Goal: Obtain resource: Obtain resource

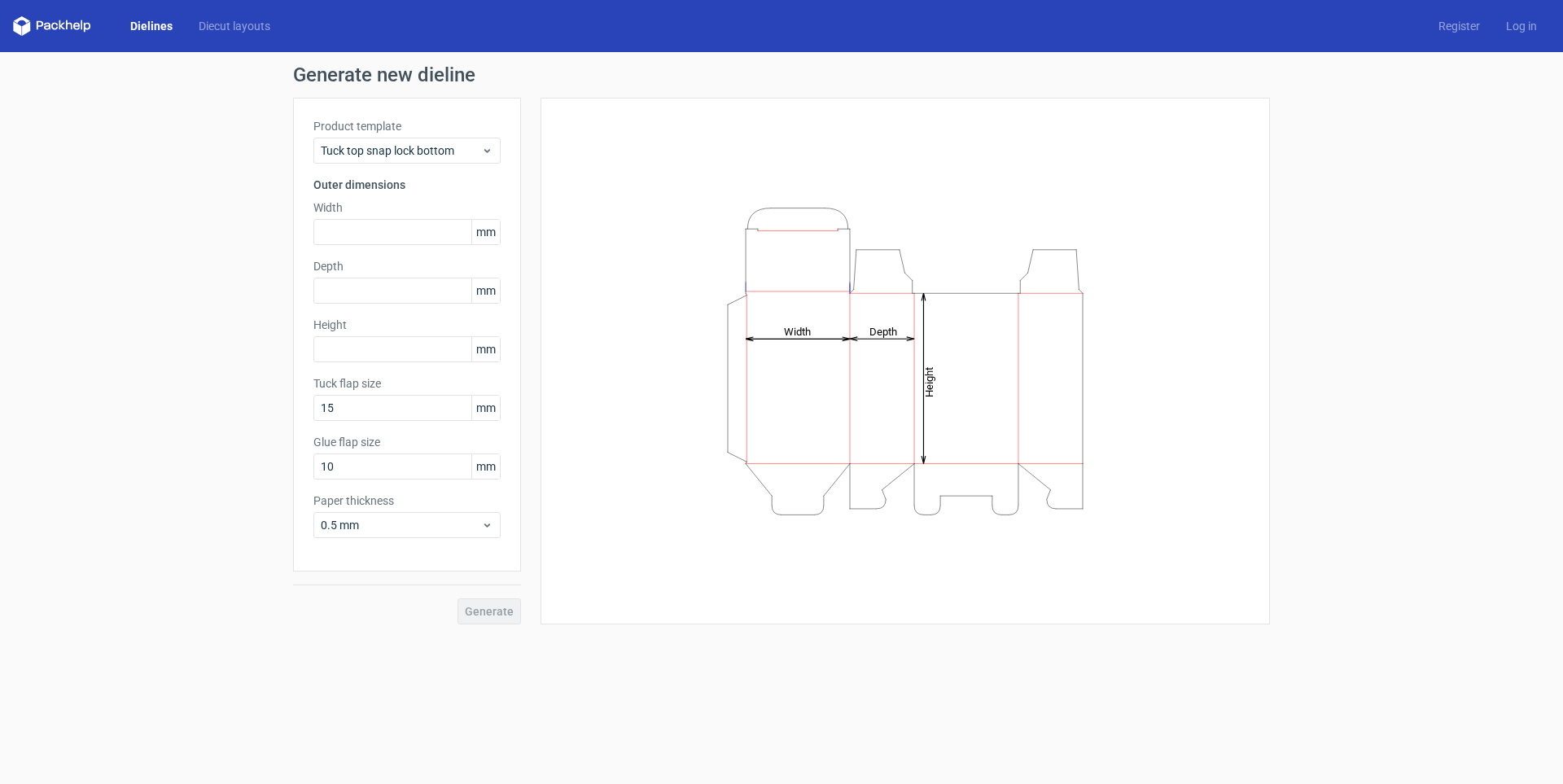
click at [52, 24] on icon at bounding box center [54, 27] width 7 height 8
click at [58, 20] on icon at bounding box center [52, 26] width 78 height 19
click at [64, 23] on polygon at bounding box center [62, 25] width 7 height 10
click at [437, 150] on span "Tuck top snap lock bottom" at bounding box center [400, 150] width 161 height 16
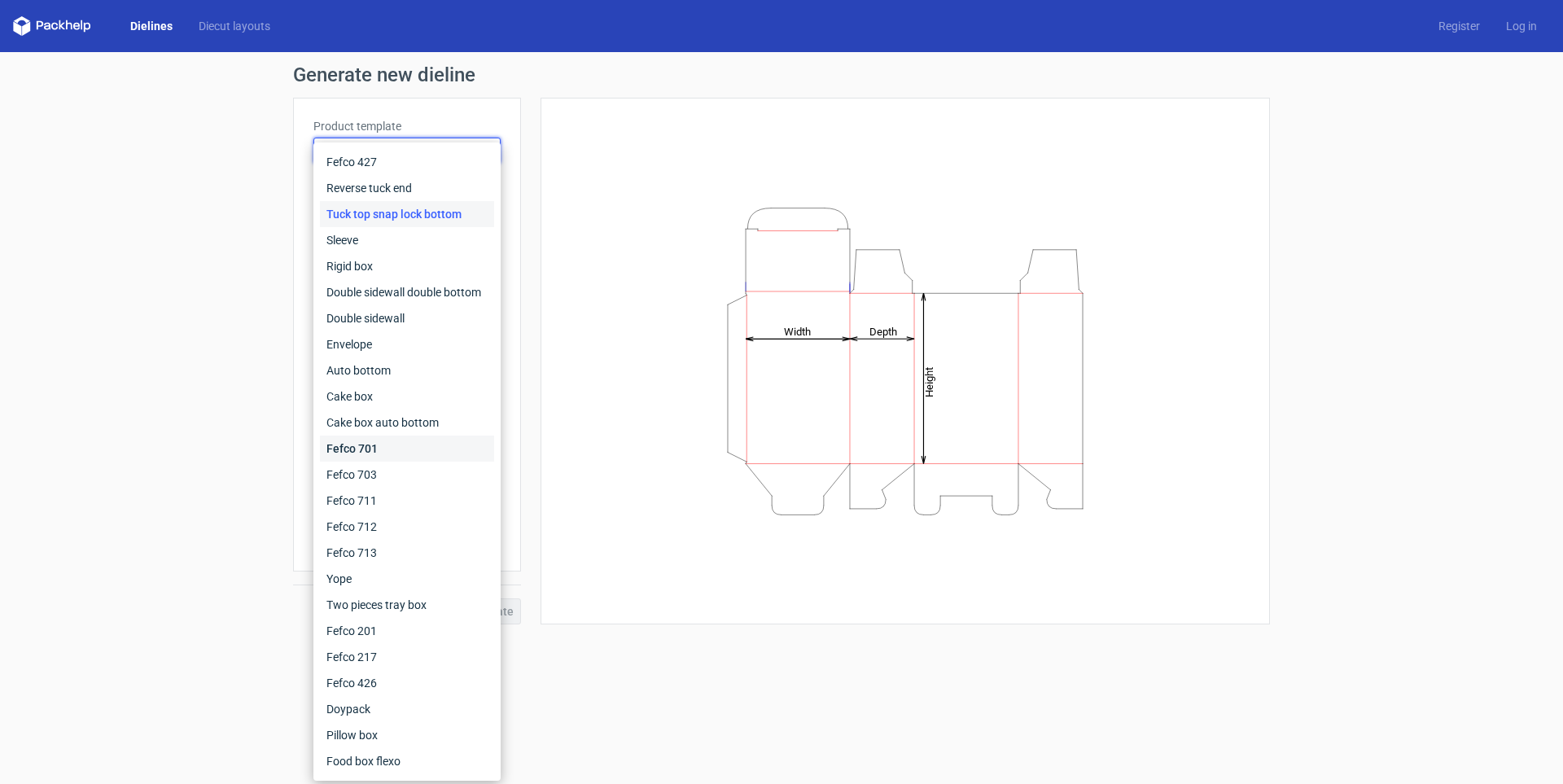
click at [407, 445] on div "Fefco 701" at bounding box center [406, 448] width 174 height 26
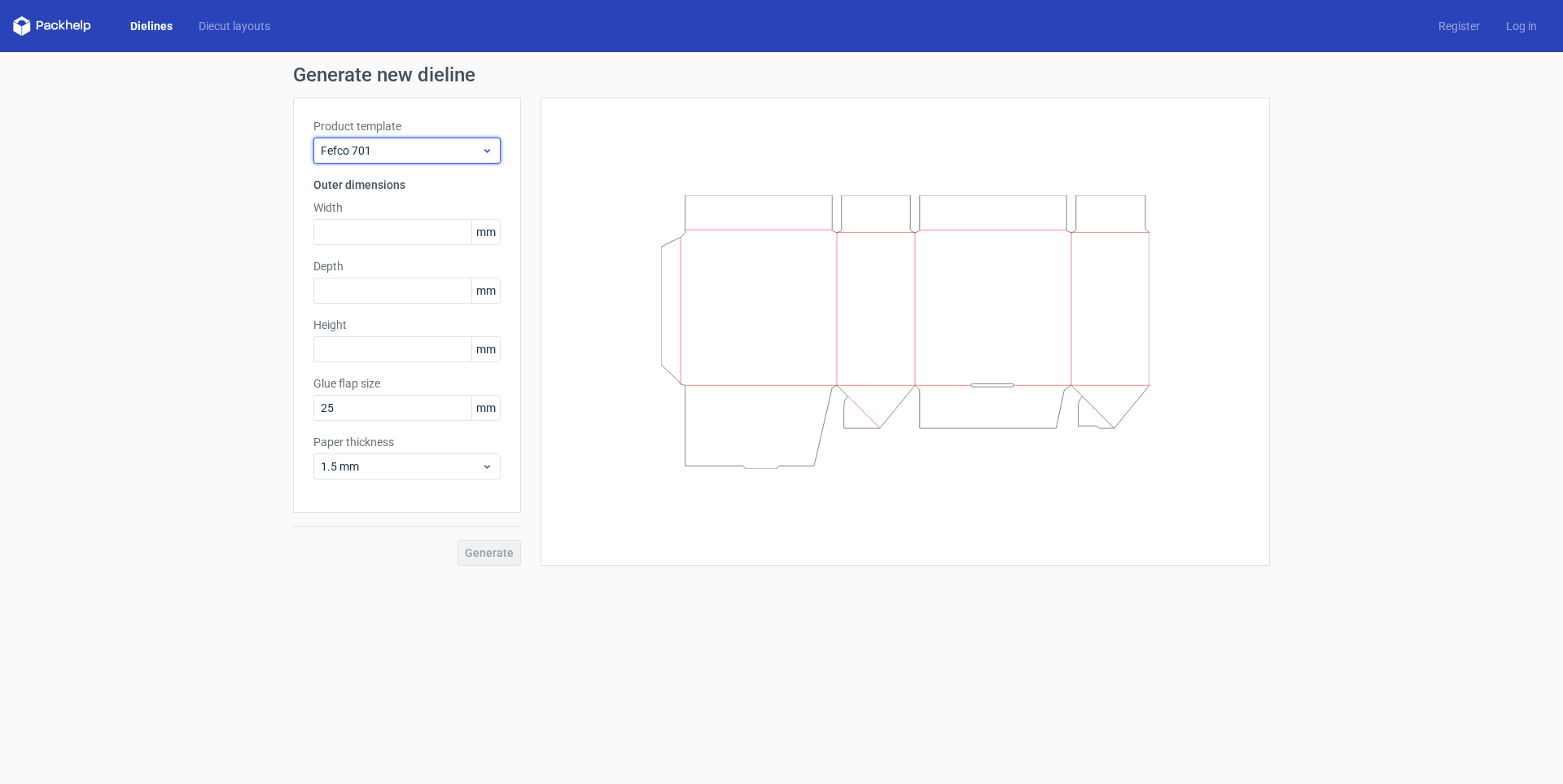
click at [436, 148] on span "Fefco 701" at bounding box center [400, 150] width 161 height 16
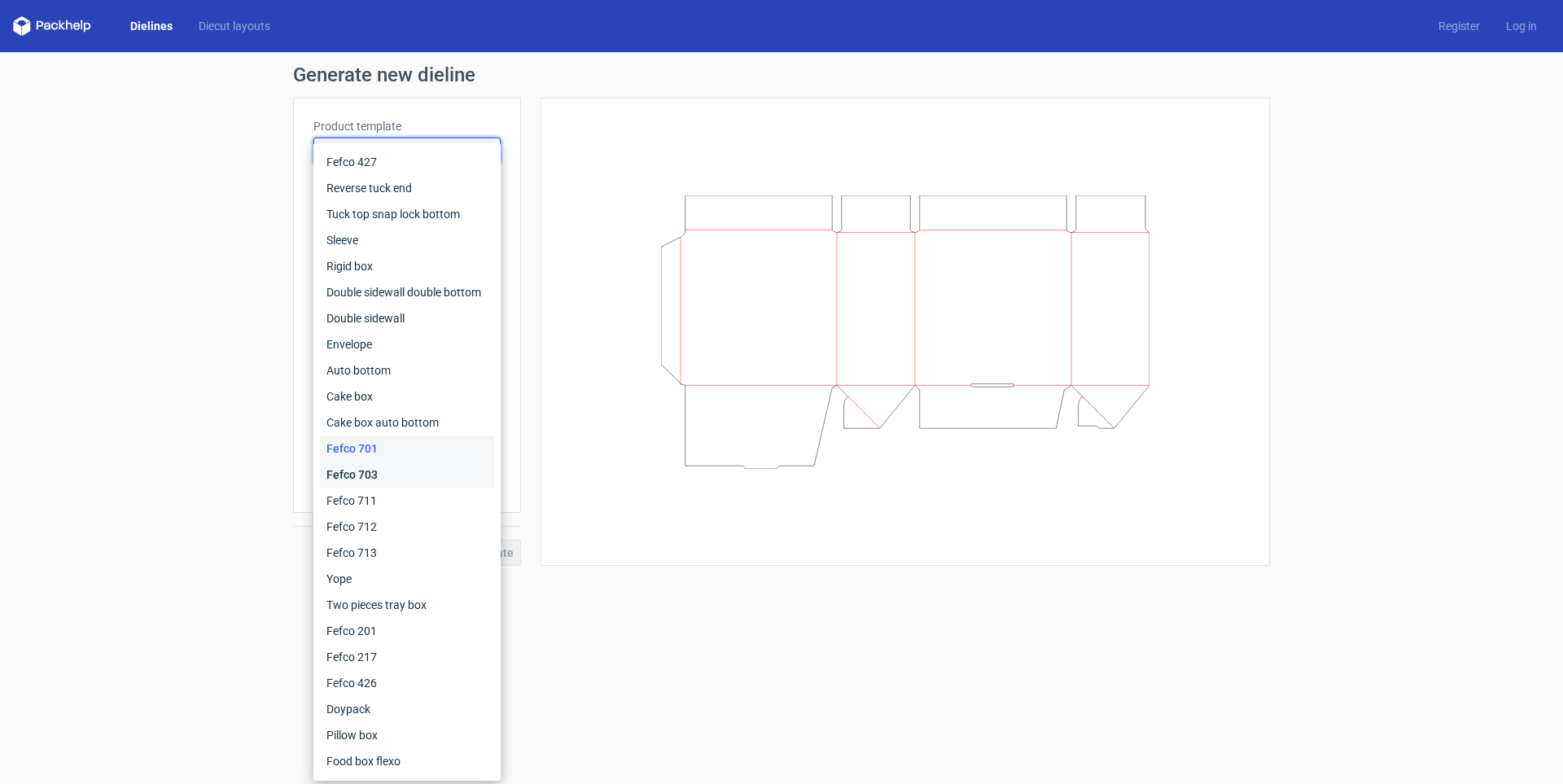
click at [408, 478] on div "Fefco 703" at bounding box center [406, 474] width 174 height 26
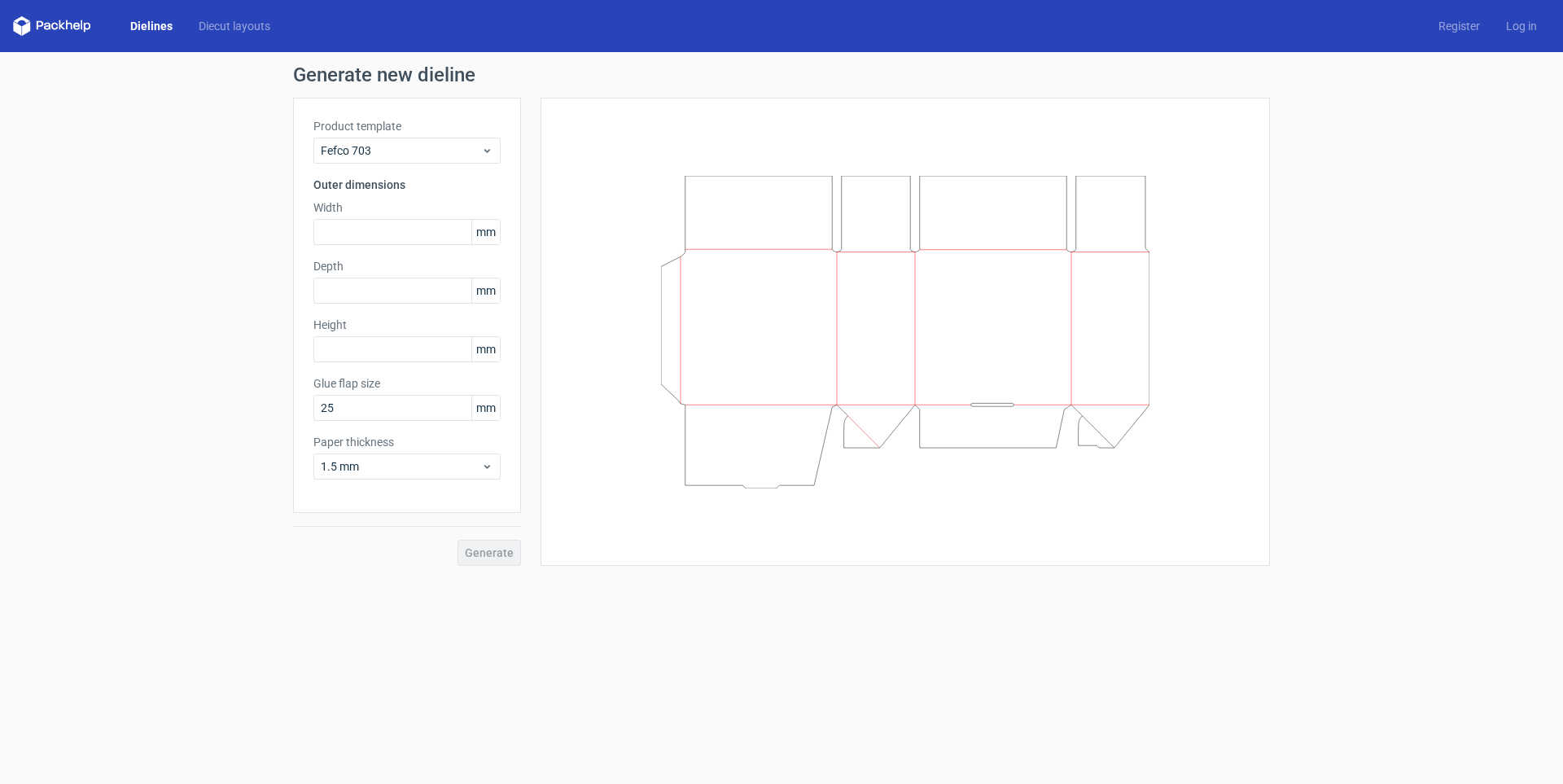
click at [424, 135] on div "Product template Fefco 703" at bounding box center [407, 140] width 188 height 45
click at [422, 143] on span "Fefco 703" at bounding box center [400, 150] width 161 height 16
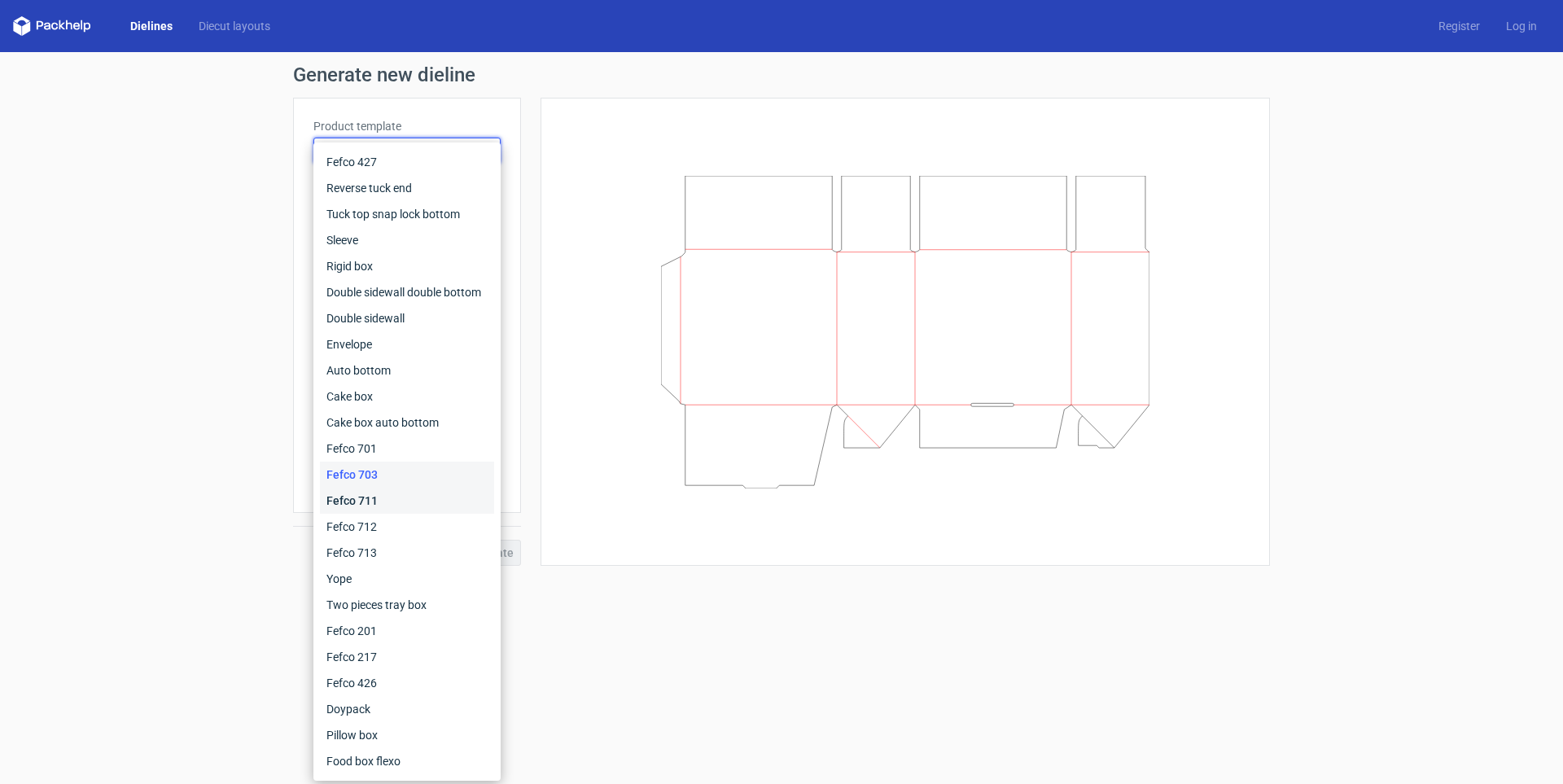
click at [396, 504] on div "Fefco 711" at bounding box center [406, 500] width 174 height 26
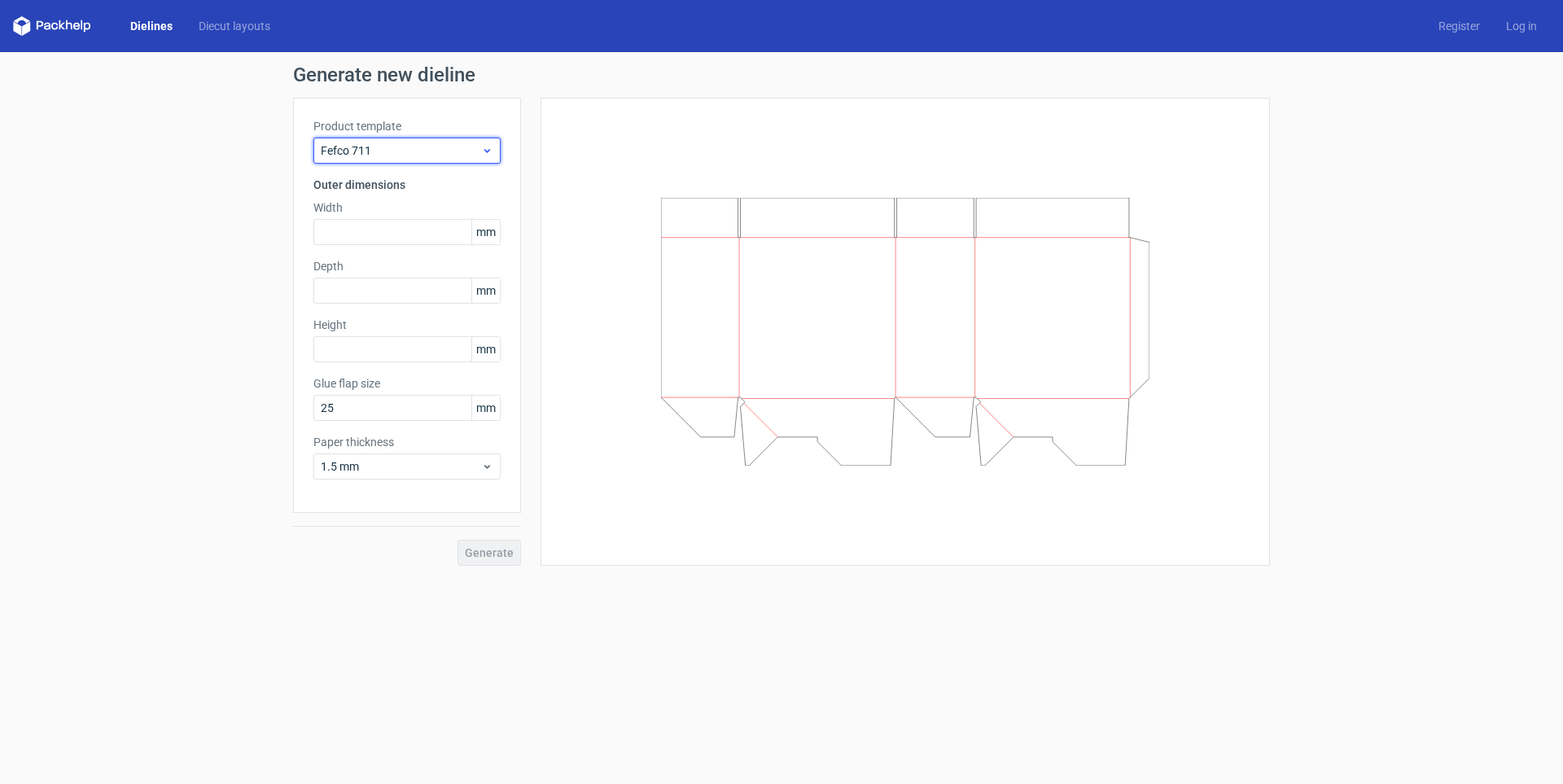
click at [415, 151] on span "Fefco 711" at bounding box center [400, 150] width 161 height 16
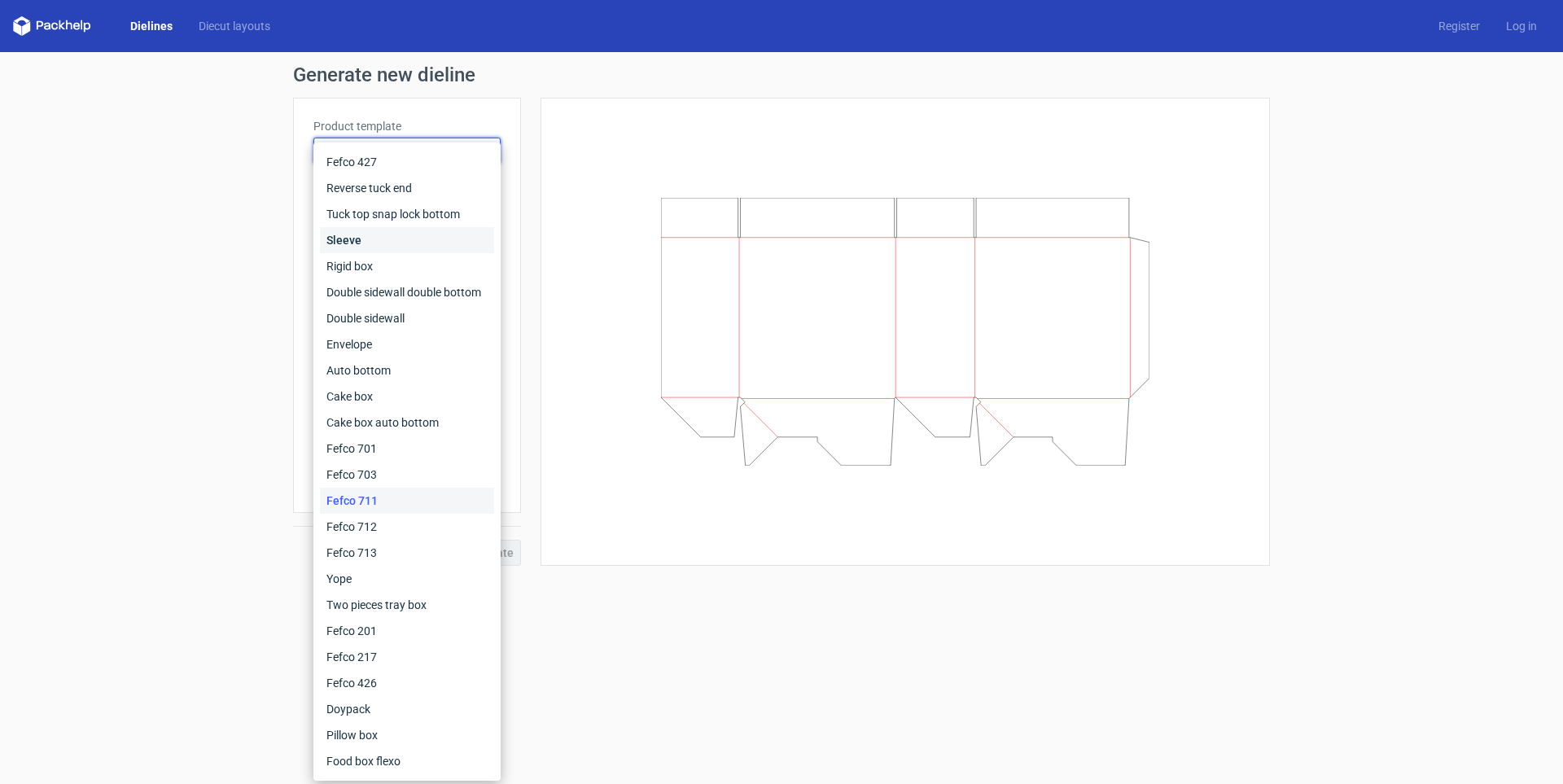
click at [401, 236] on div "Sleeve" at bounding box center [406, 240] width 174 height 26
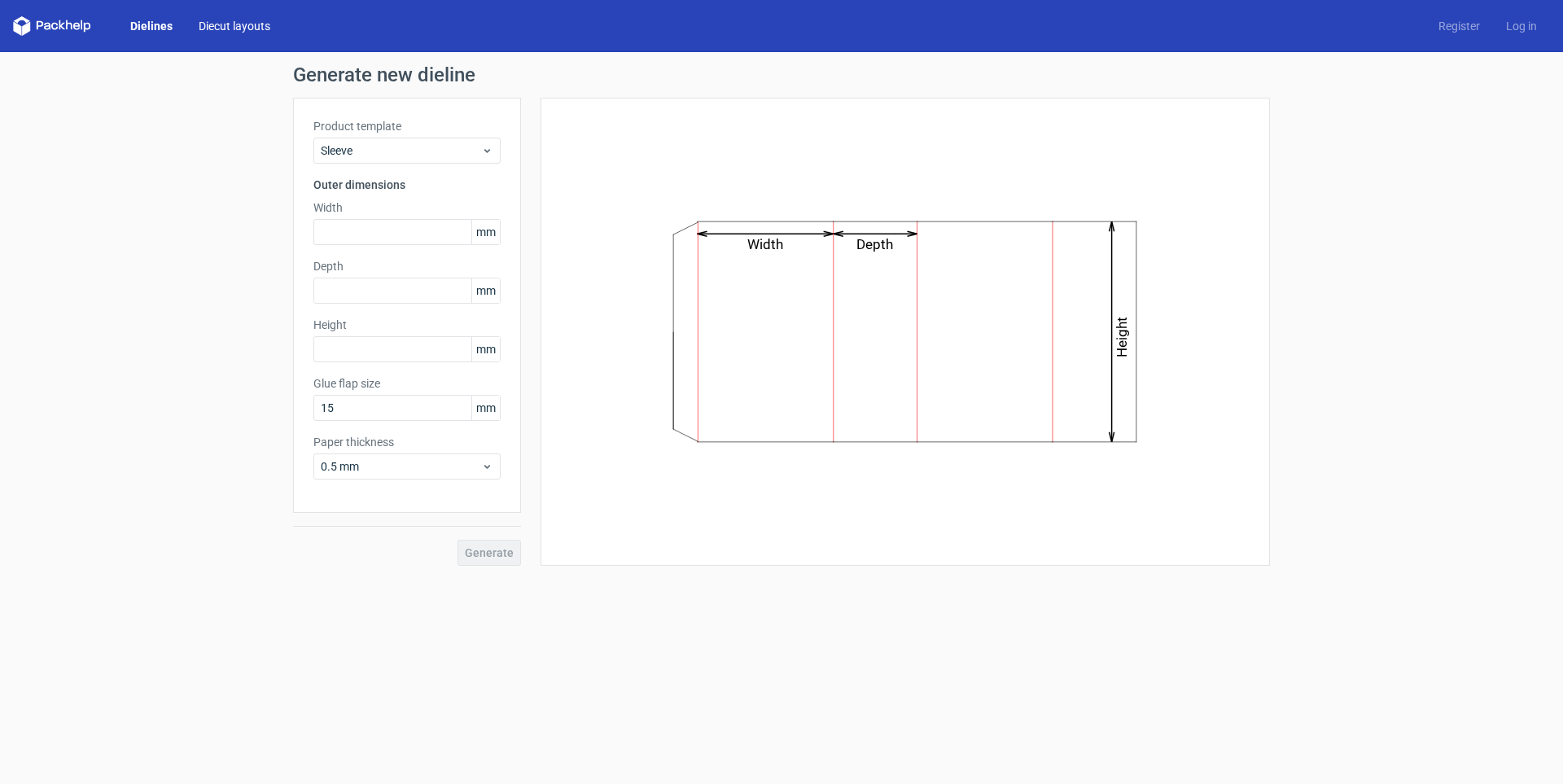
click at [241, 28] on link "Diecut layouts" at bounding box center [235, 26] width 98 height 16
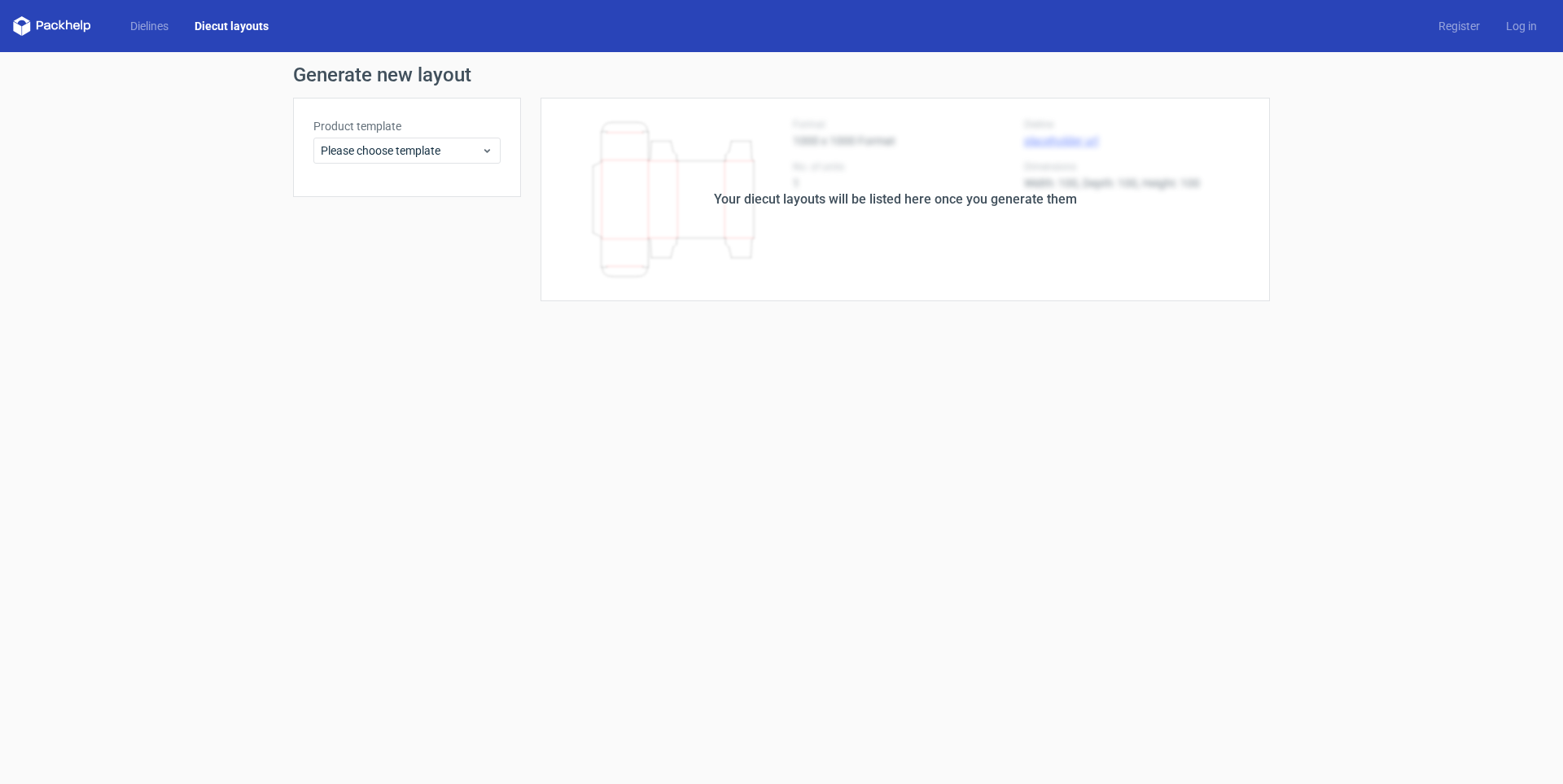
click at [434, 164] on div "Product template Please choose template" at bounding box center [407, 147] width 228 height 99
click at [442, 151] on span "Please choose template" at bounding box center [400, 150] width 161 height 16
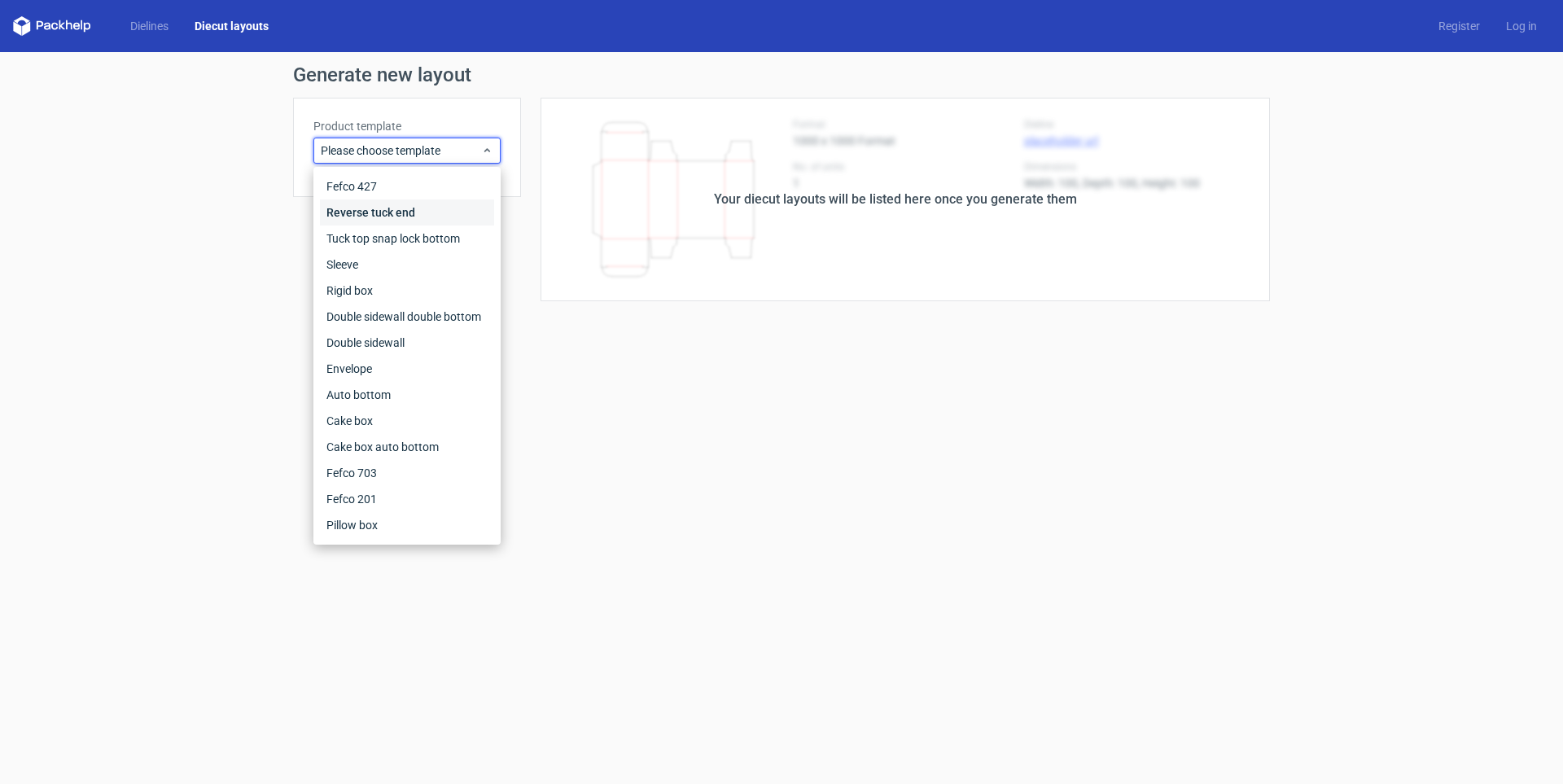
click at [399, 209] on div "Reverse tuck end" at bounding box center [406, 212] width 174 height 26
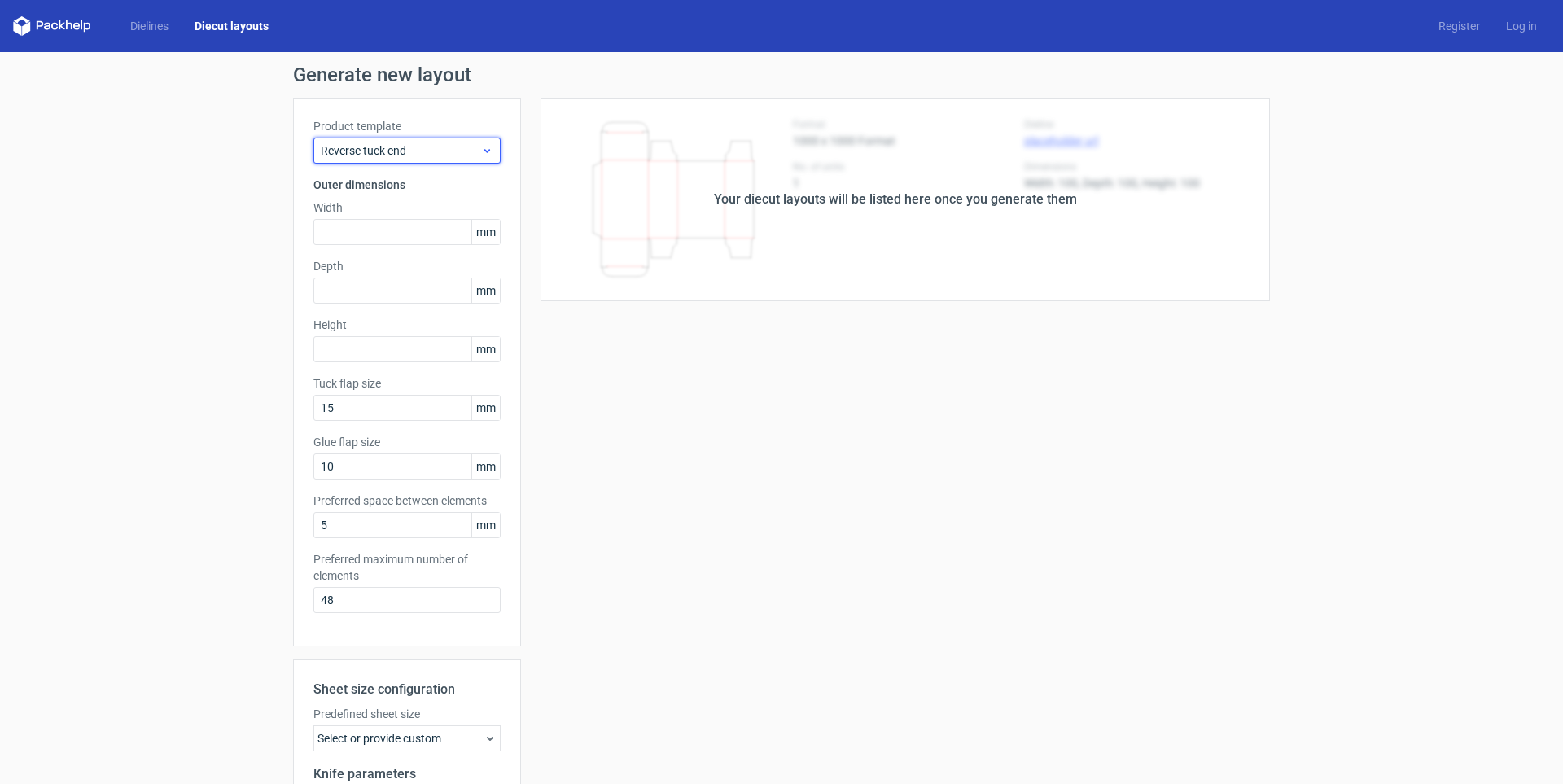
click at [443, 150] on span "Reverse tuck end" at bounding box center [400, 150] width 161 height 16
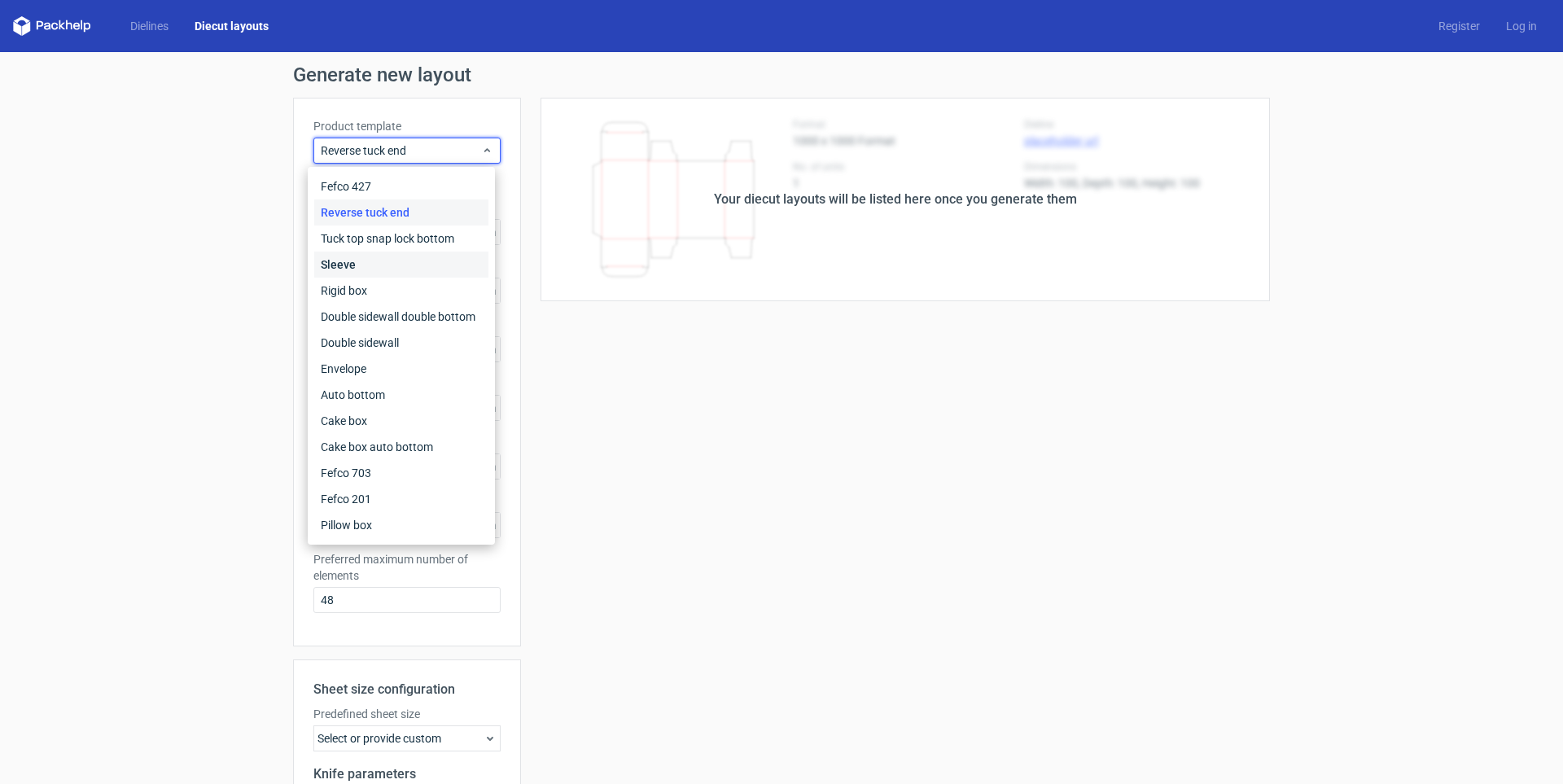
click at [437, 269] on div "Sleeve" at bounding box center [401, 264] width 174 height 26
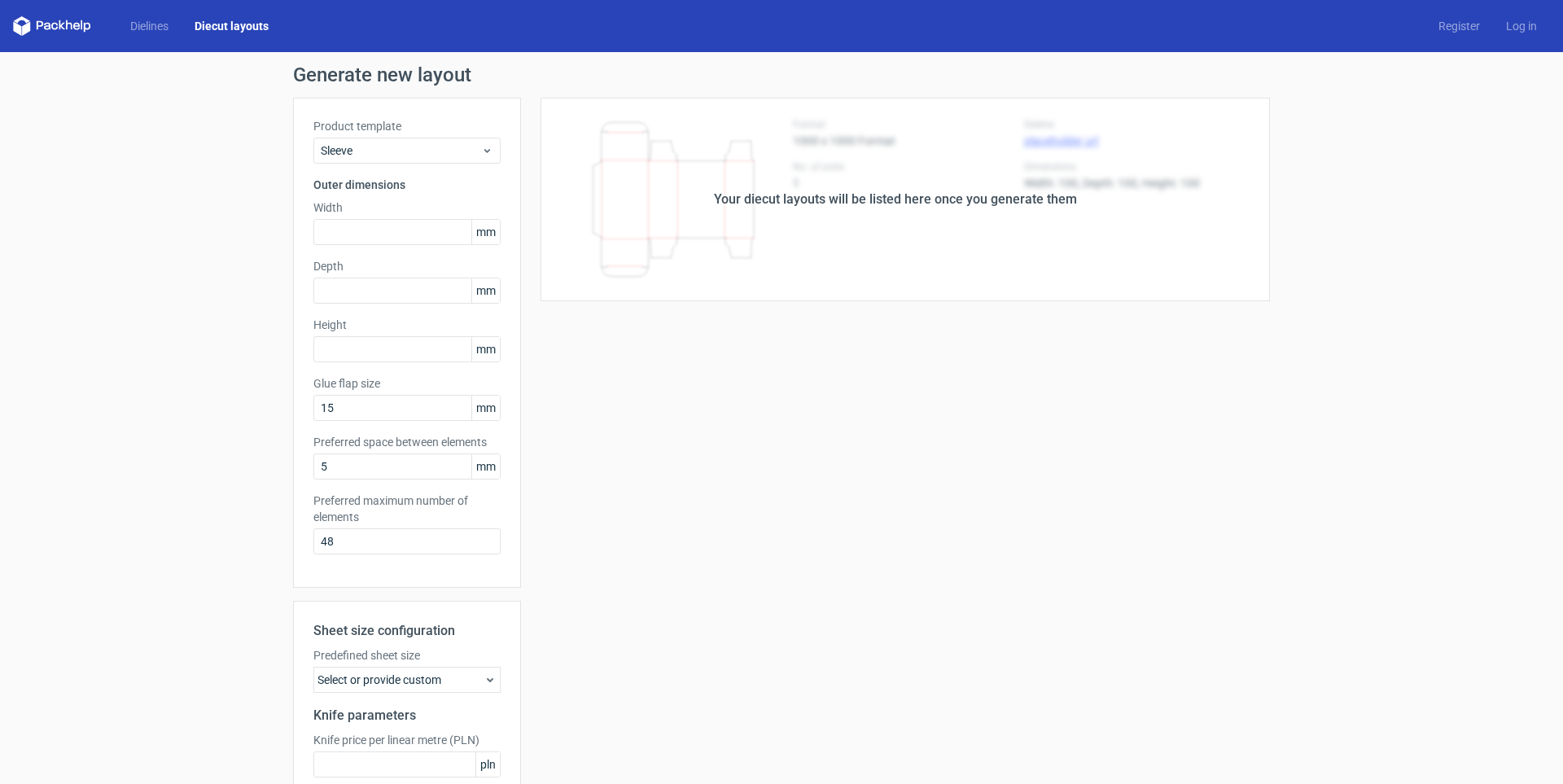
click at [29, 29] on polygon at bounding box center [26, 28] width 8 height 13
click at [42, 18] on icon at bounding box center [52, 26] width 78 height 19
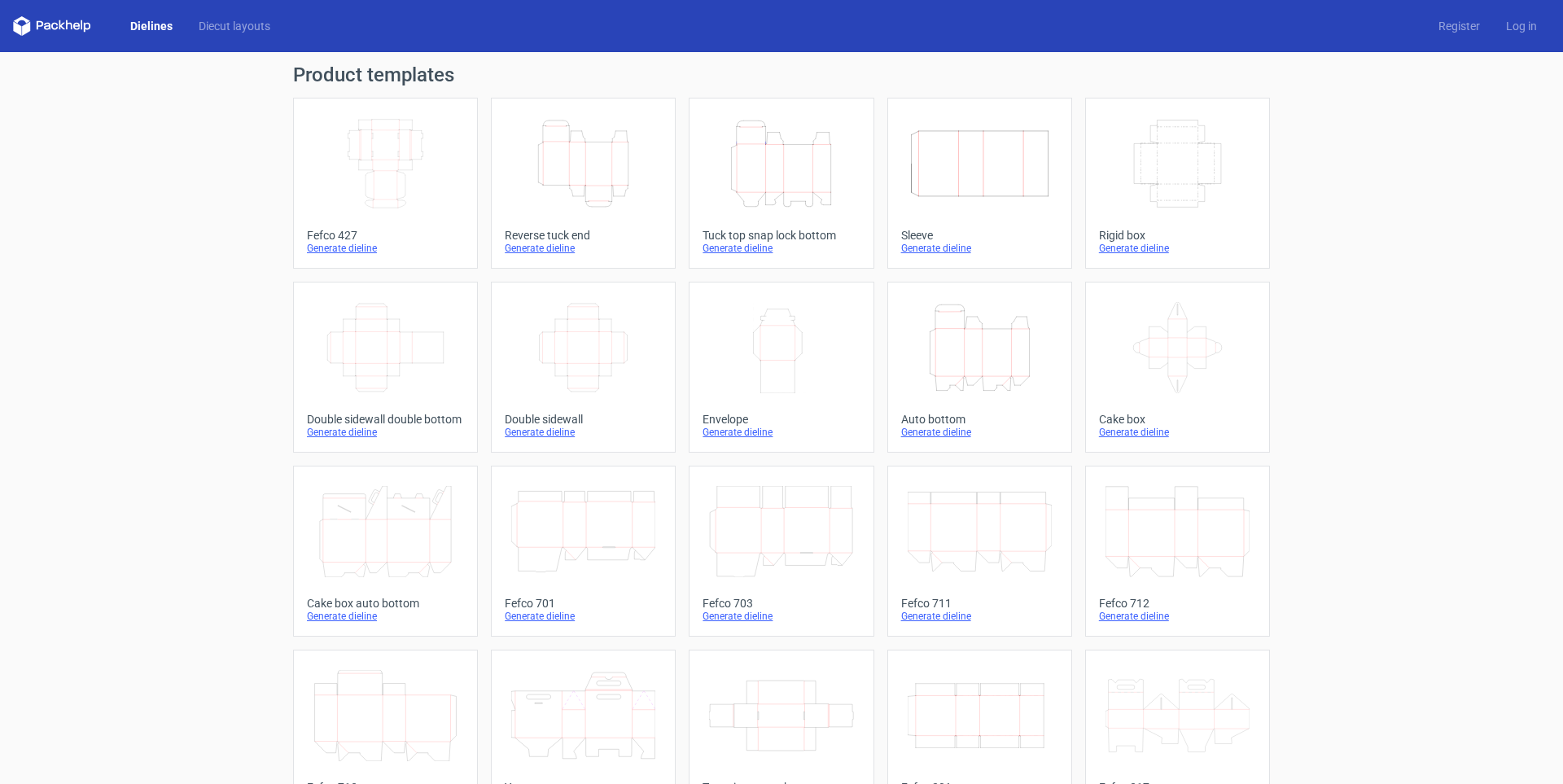
click at [622, 158] on icon "Height Depth Width" at bounding box center [583, 164] width 144 height 91
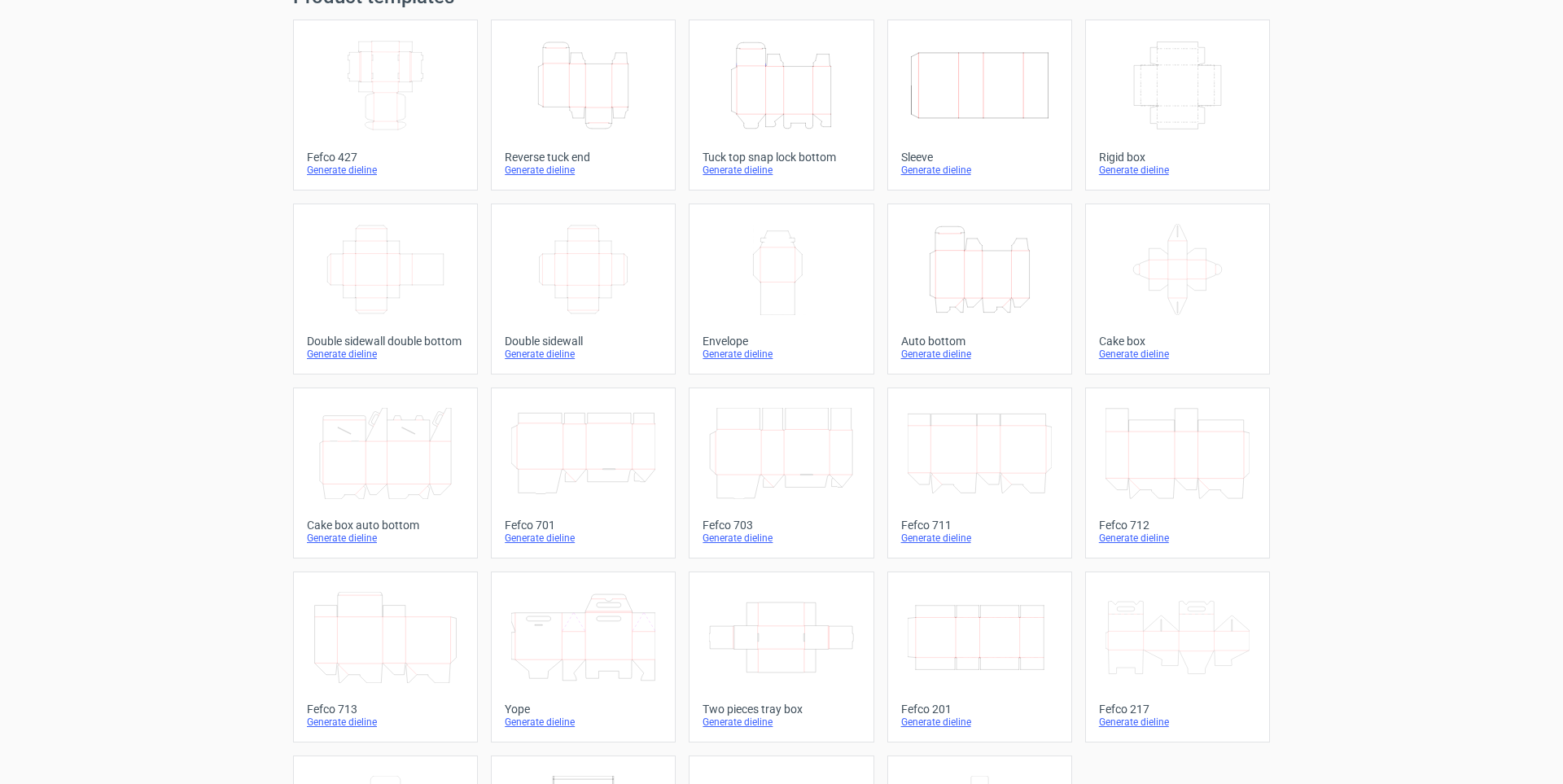
scroll to position [71, 0]
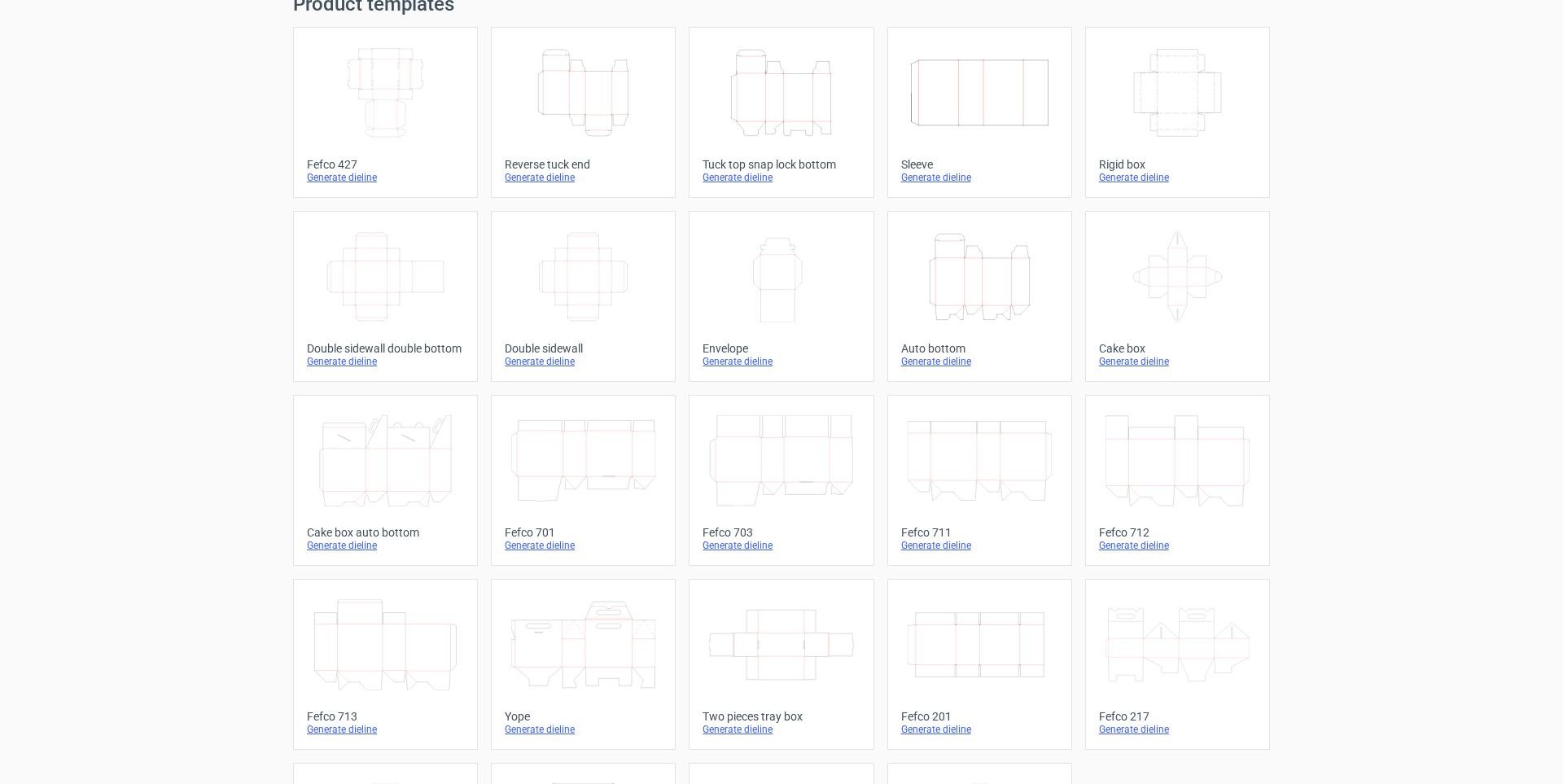
click at [543, 108] on icon "Height Depth Width" at bounding box center [583, 92] width 144 height 91
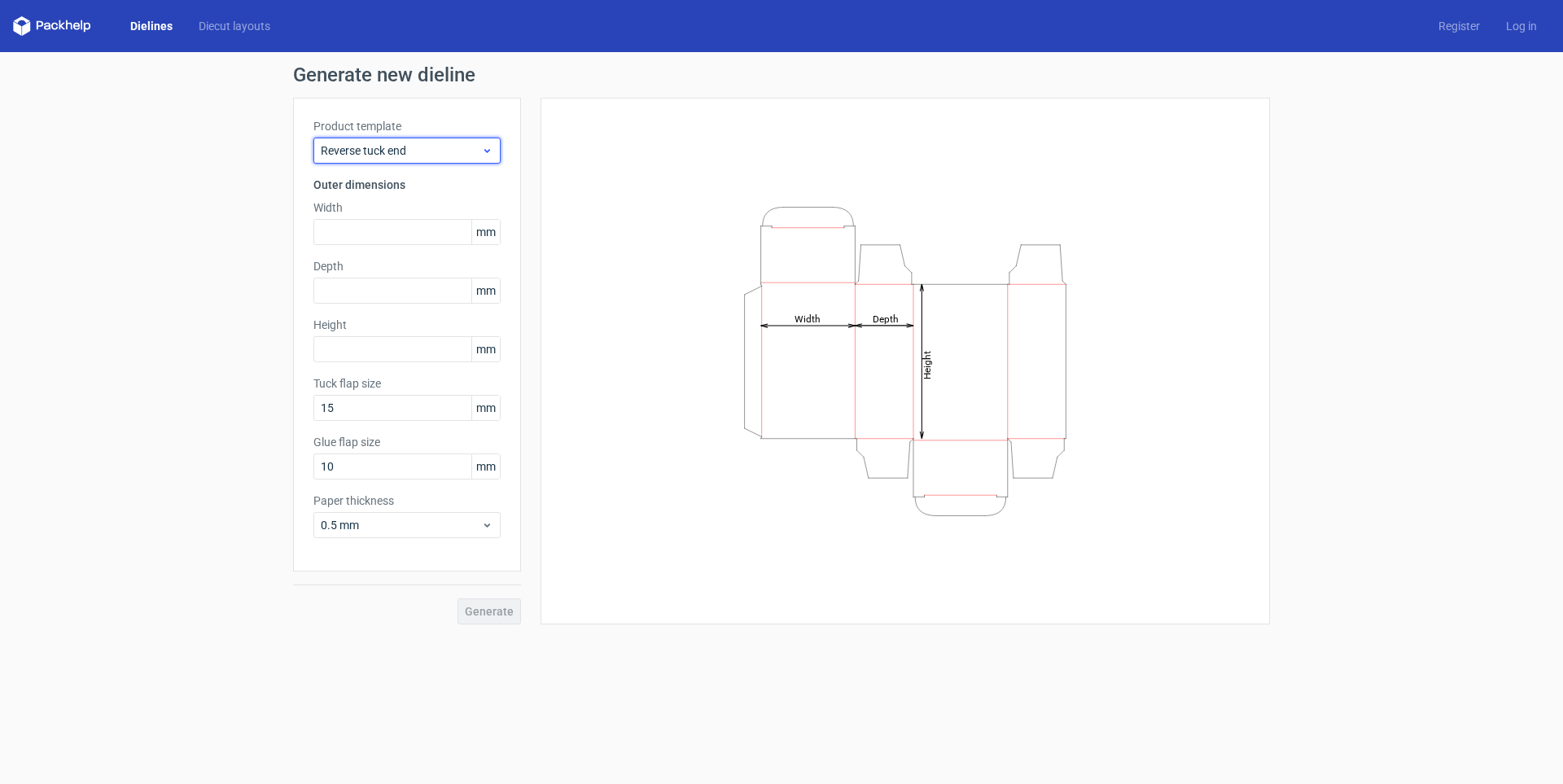
click at [458, 138] on div "Reverse tuck end" at bounding box center [407, 150] width 188 height 26
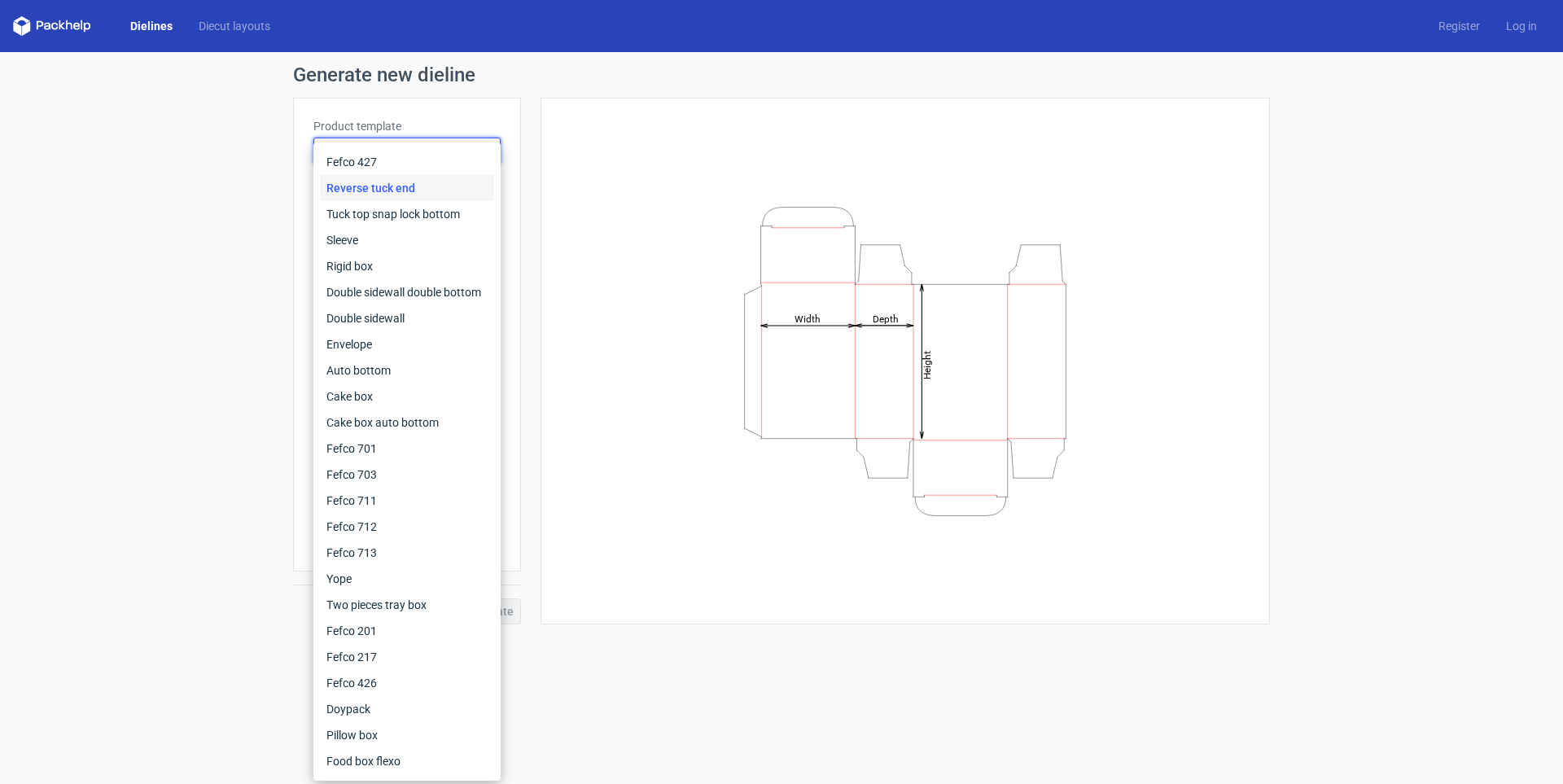
click at [463, 141] on div "Reverse tuck end" at bounding box center [407, 150] width 188 height 26
